Goal: Task Accomplishment & Management: Complete application form

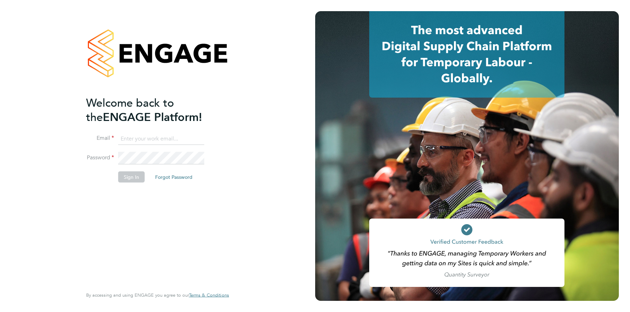
type input "[PERSON_NAME][EMAIL_ADDRESS][PERSON_NAME][DOMAIN_NAME]"
click at [122, 182] on li "Sign In Forgot Password" at bounding box center [154, 180] width 136 height 18
click at [124, 179] on button "Sign In" at bounding box center [131, 176] width 26 height 11
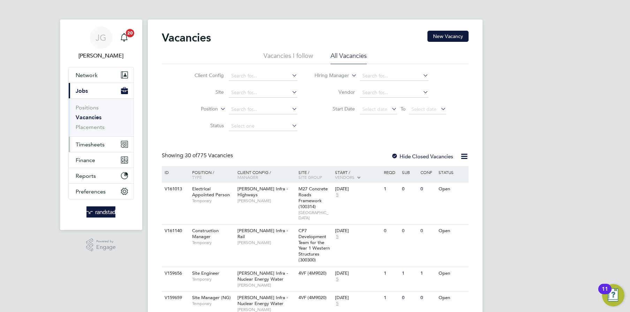
click at [93, 138] on button "Timesheets" at bounding box center [101, 144] width 65 height 15
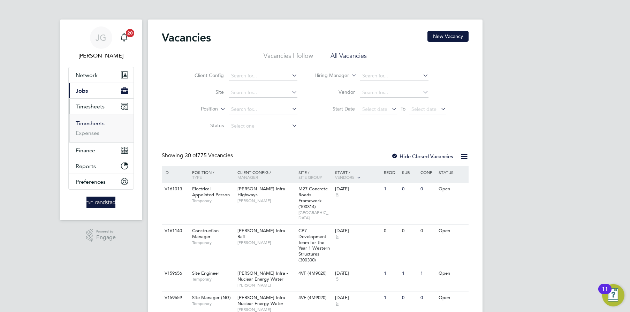
click at [91, 126] on link "Timesheets" at bounding box center [90, 123] width 29 height 7
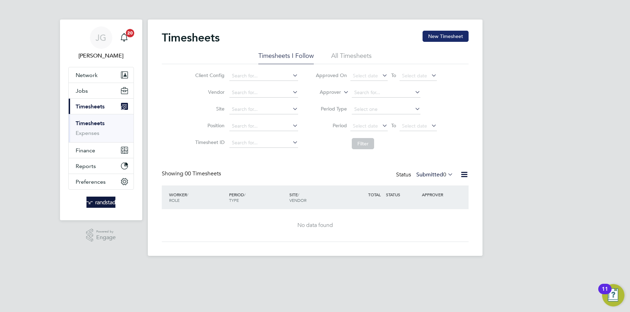
click at [427, 34] on button "New Timesheet" at bounding box center [446, 36] width 46 height 11
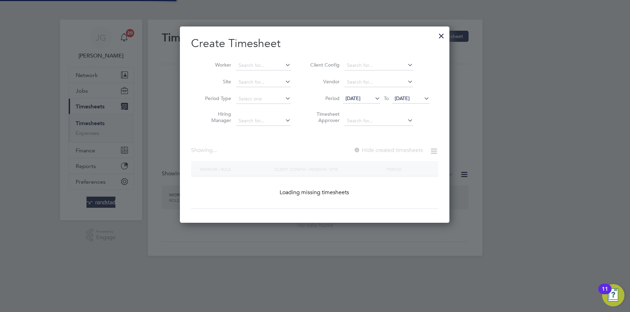
scroll to position [196, 270]
click at [274, 61] on input at bounding box center [263, 66] width 55 height 10
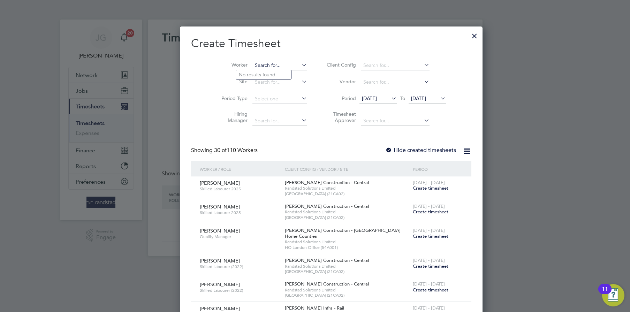
scroll to position [1345, 270]
click at [271, 81] on li "Suhail Naser" at bounding box center [265, 83] width 59 height 9
type input "Suhail Naser"
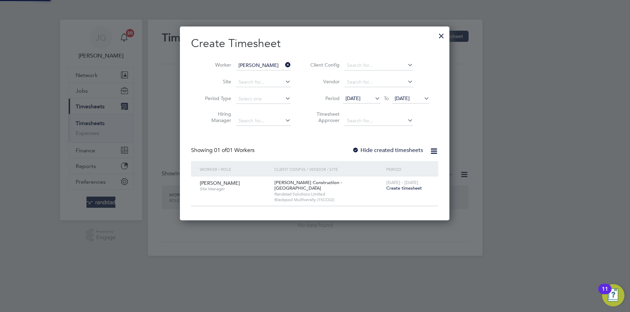
scroll to position [188, 270]
click at [419, 187] on span "Create timesheet" at bounding box center [404, 188] width 36 height 6
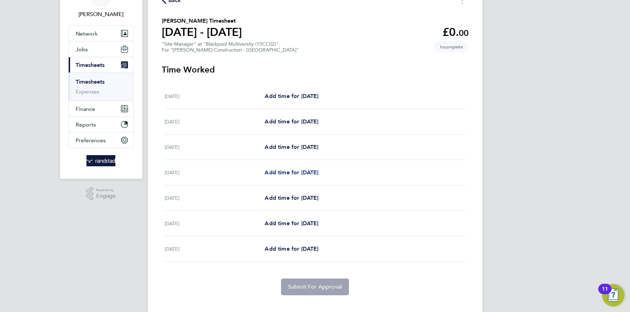
scroll to position [52, 0]
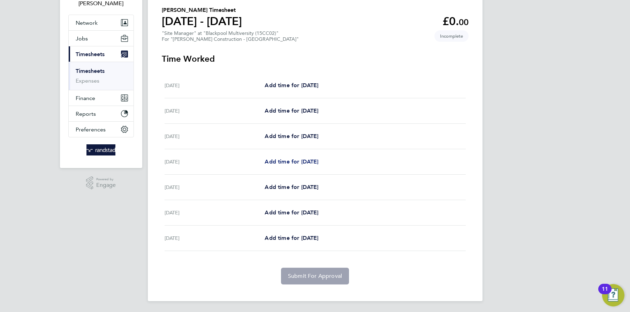
click at [299, 159] on span "Add time for Tue 26 Aug" at bounding box center [292, 161] width 54 height 7
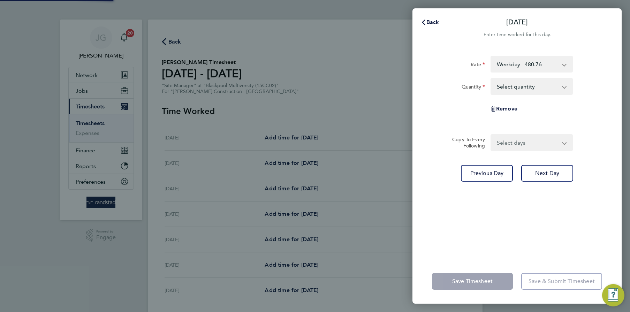
click at [514, 86] on select "Select quantity 0.5 1" at bounding box center [527, 86] width 73 height 15
click at [491, 79] on select "Select quantity 0.5 1" at bounding box center [527, 86] width 73 height 15
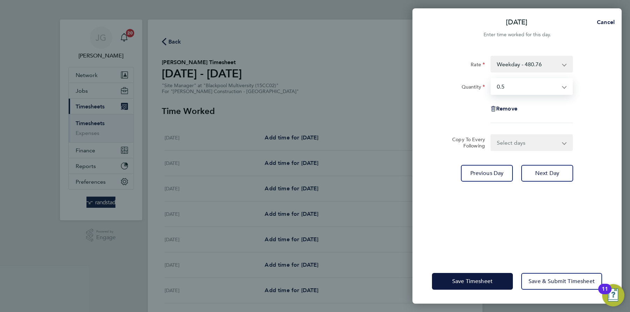
click at [508, 89] on select "Select quantity 0.5 1" at bounding box center [527, 86] width 73 height 15
select select "1"
click at [491, 79] on select "Select quantity 0.5 1" at bounding box center [527, 86] width 73 height 15
click at [515, 137] on select "Select days Day Wednesday Thursday Friday" at bounding box center [527, 142] width 73 height 15
select select "DAY"
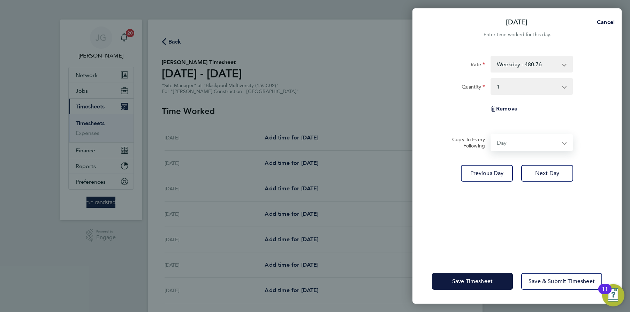
click at [491, 135] on select "Select days Day Wednesday Thursday Friday" at bounding box center [527, 142] width 73 height 15
select select "2025-08-29"
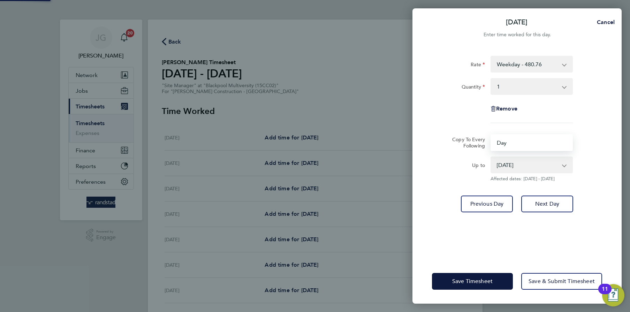
click at [514, 161] on select "27 Aug 2025 28 Aug 2025 29 Aug 2025" at bounding box center [527, 164] width 73 height 15
click at [491, 157] on select "27 Aug 2025 28 Aug 2025 29 Aug 2025" at bounding box center [527, 164] width 73 height 15
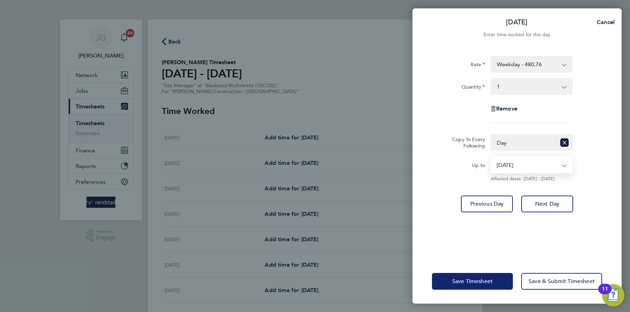
click at [470, 287] on button "Save Timesheet" at bounding box center [472, 281] width 81 height 17
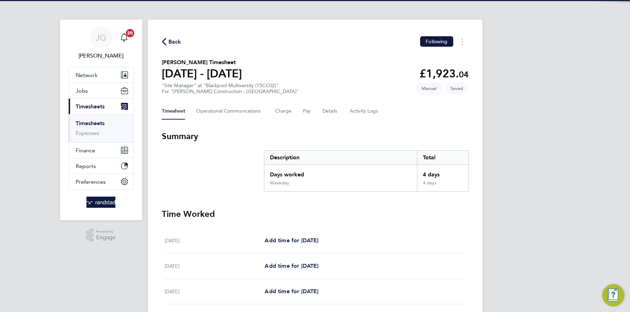
scroll to position [189, 0]
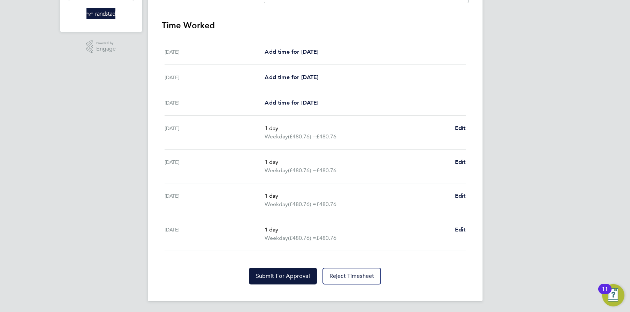
click at [276, 267] on section "Time Worked Sat 23 Aug Add time for Sat 23 Aug Add time for Sat 23 Aug Sun 24 A…" at bounding box center [315, 152] width 307 height 265
click at [276, 269] on button "Submit For Approval" at bounding box center [283, 276] width 68 height 17
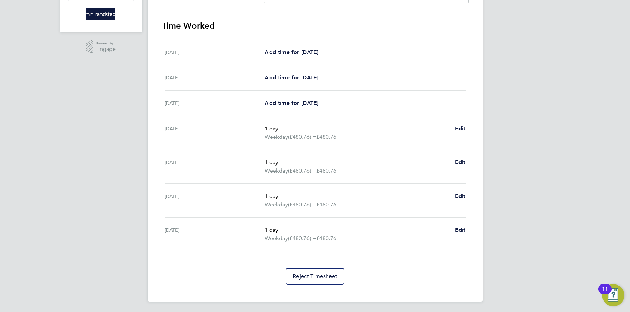
scroll to position [0, 0]
